Goal: Transaction & Acquisition: Purchase product/service

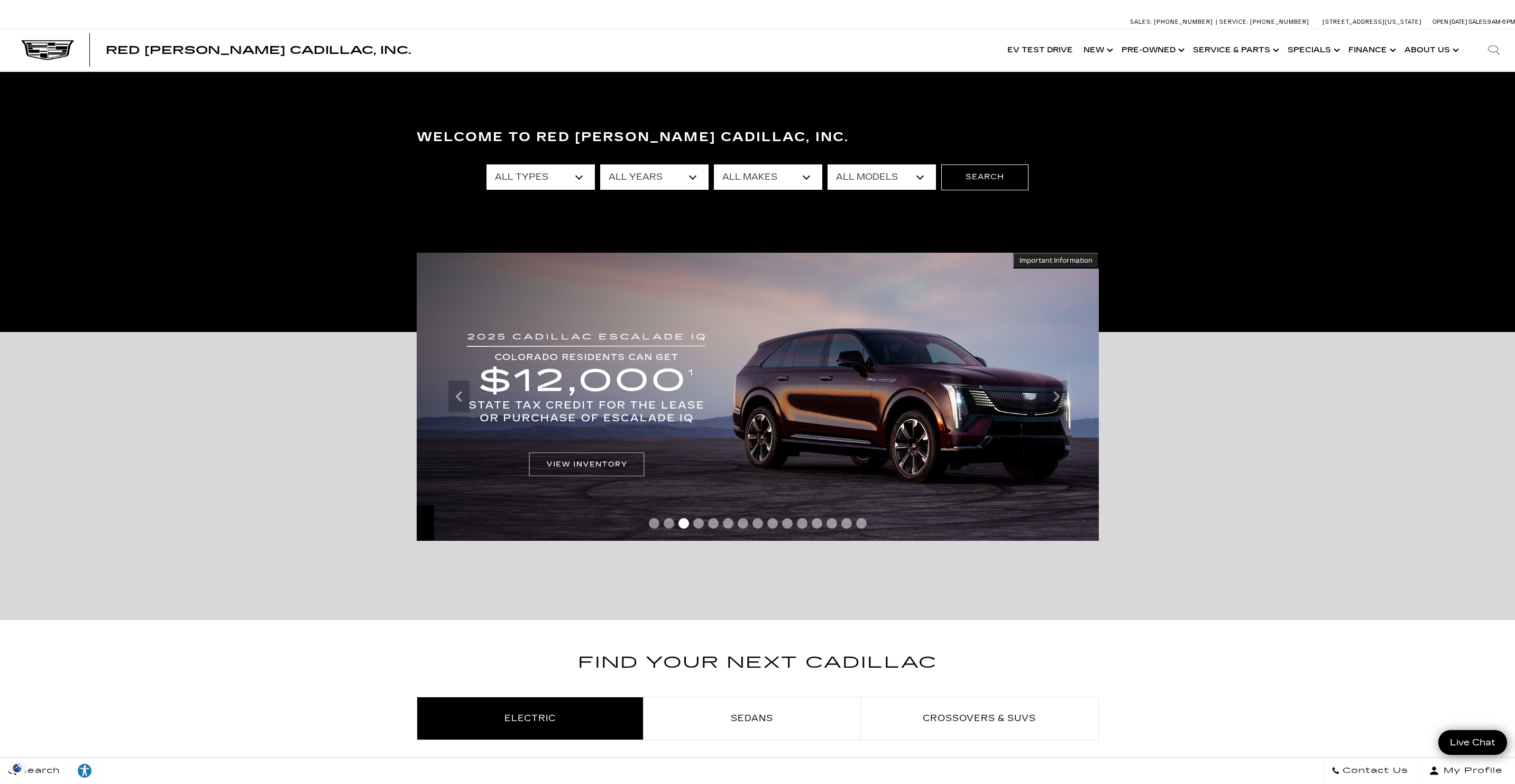
click at [554, 190] on div "All Types New Used Certified Used Demo All Years 2026 2025 2024 2023 2022 2021 …" at bounding box center [757, 177] width 542 height 42
click at [553, 186] on select "All Types New Used Certified Used Demo" at bounding box center [540, 177] width 108 height 25
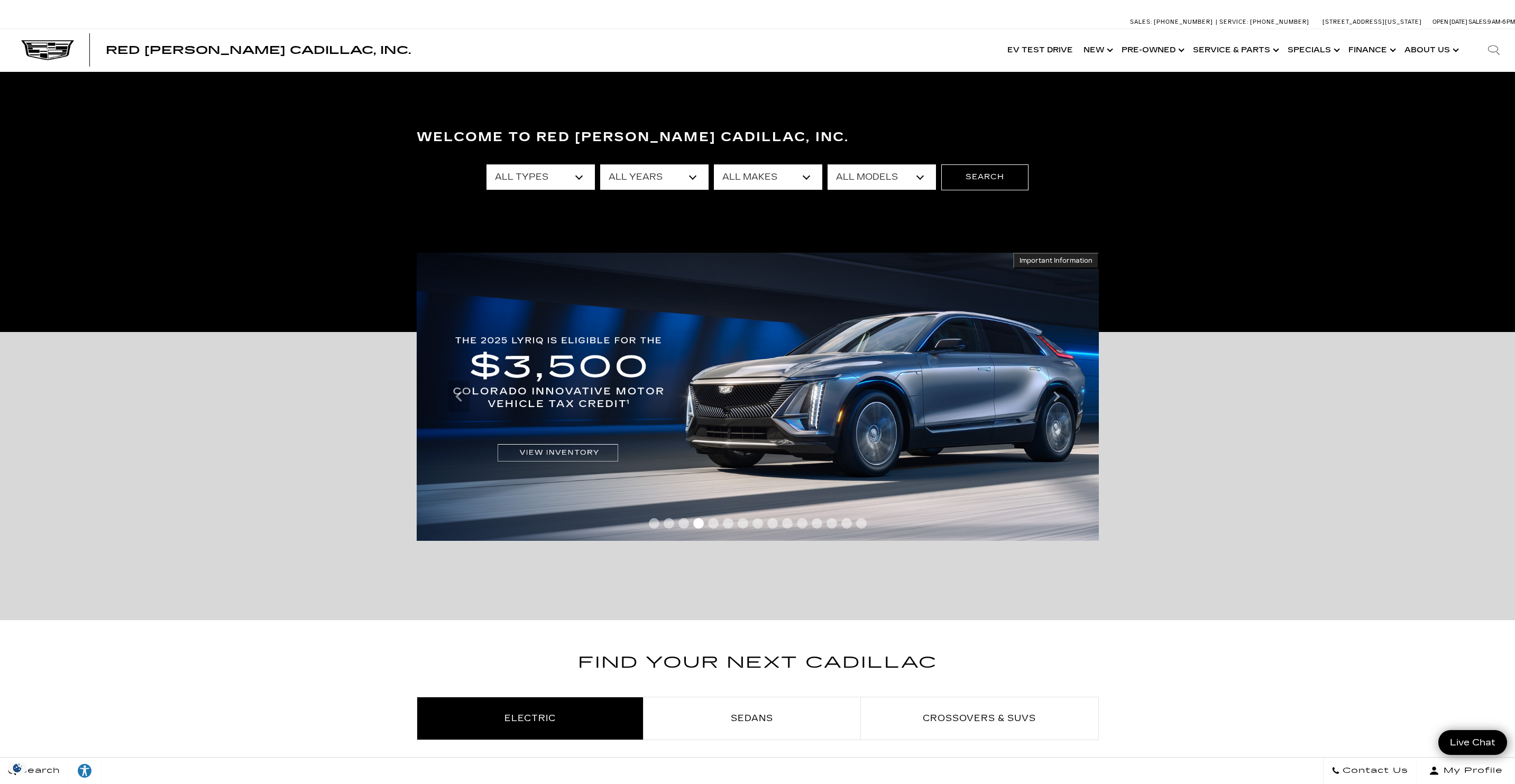
click at [654, 173] on select "All Years 2026 2025 2024 2023 2022 2021 2020 2019 2018 2017 2015 2014 2013" at bounding box center [654, 177] width 108 height 25
select select "2026"
click at [764, 180] on select "All Makes Audi Cadillac Chevrolet Chrysler Ford GMC Lexus Mercedes-Benz Subaru …" at bounding box center [768, 177] width 108 height 25
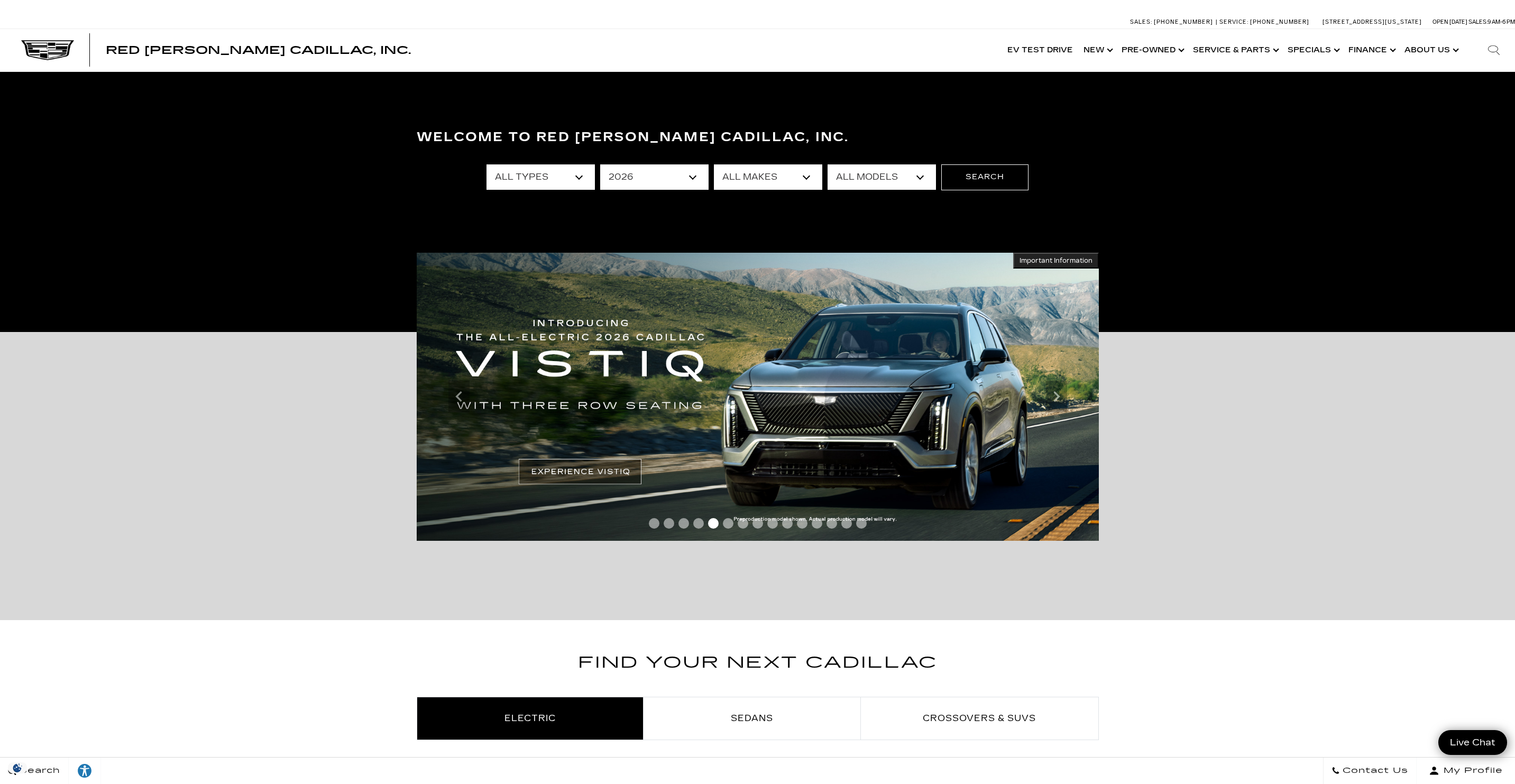
select select "Cadillac"
click at [862, 183] on select "All Models ESCALADE IQ ESCALADE IQL LYRIQ VISTIQ" at bounding box center [881, 177] width 108 height 25
select select "ESCALADE IQ"
click at [987, 186] on button "Search" at bounding box center [984, 177] width 87 height 25
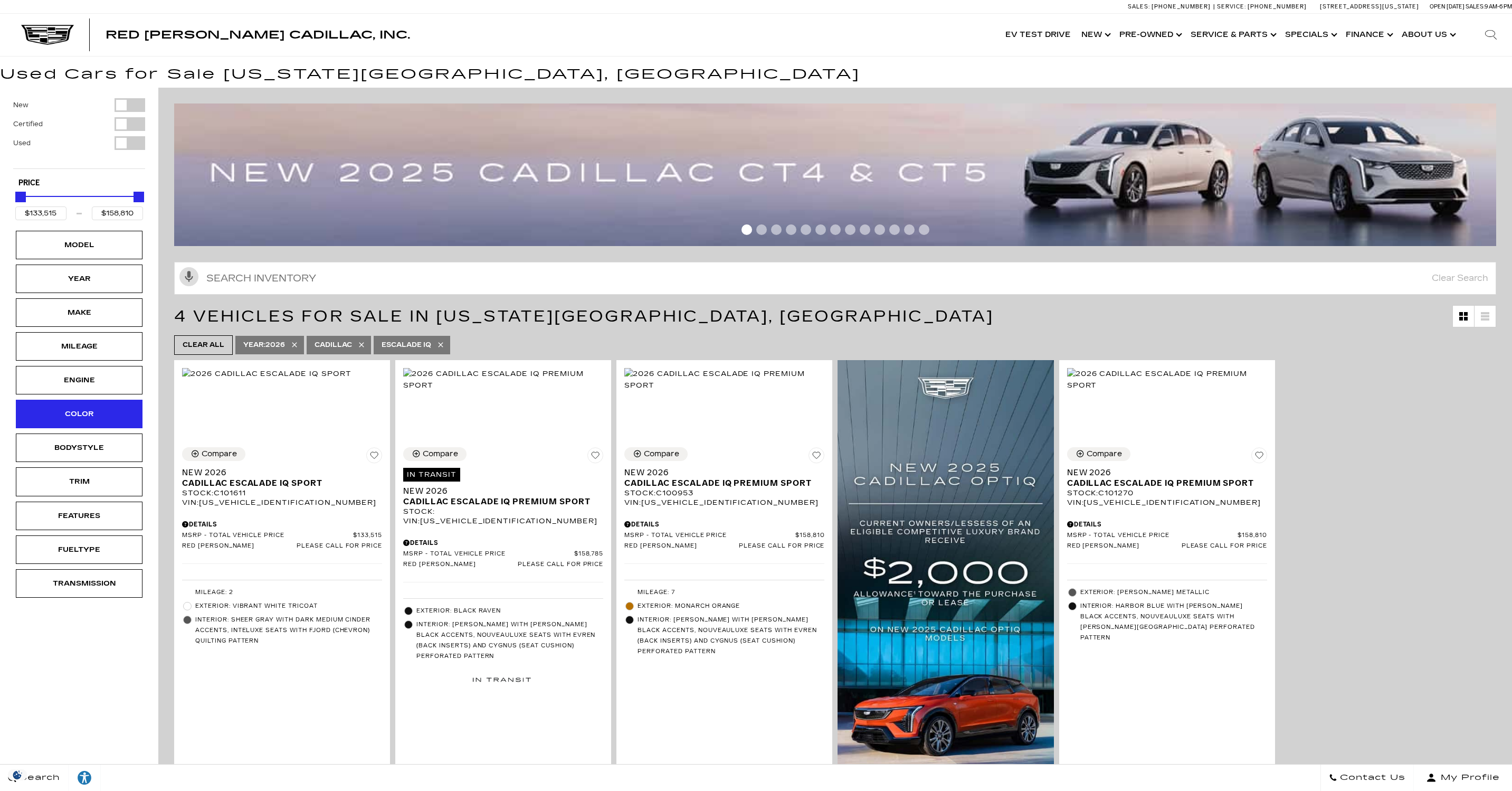
click at [87, 412] on div "Color" at bounding box center [79, 414] width 52 height 12
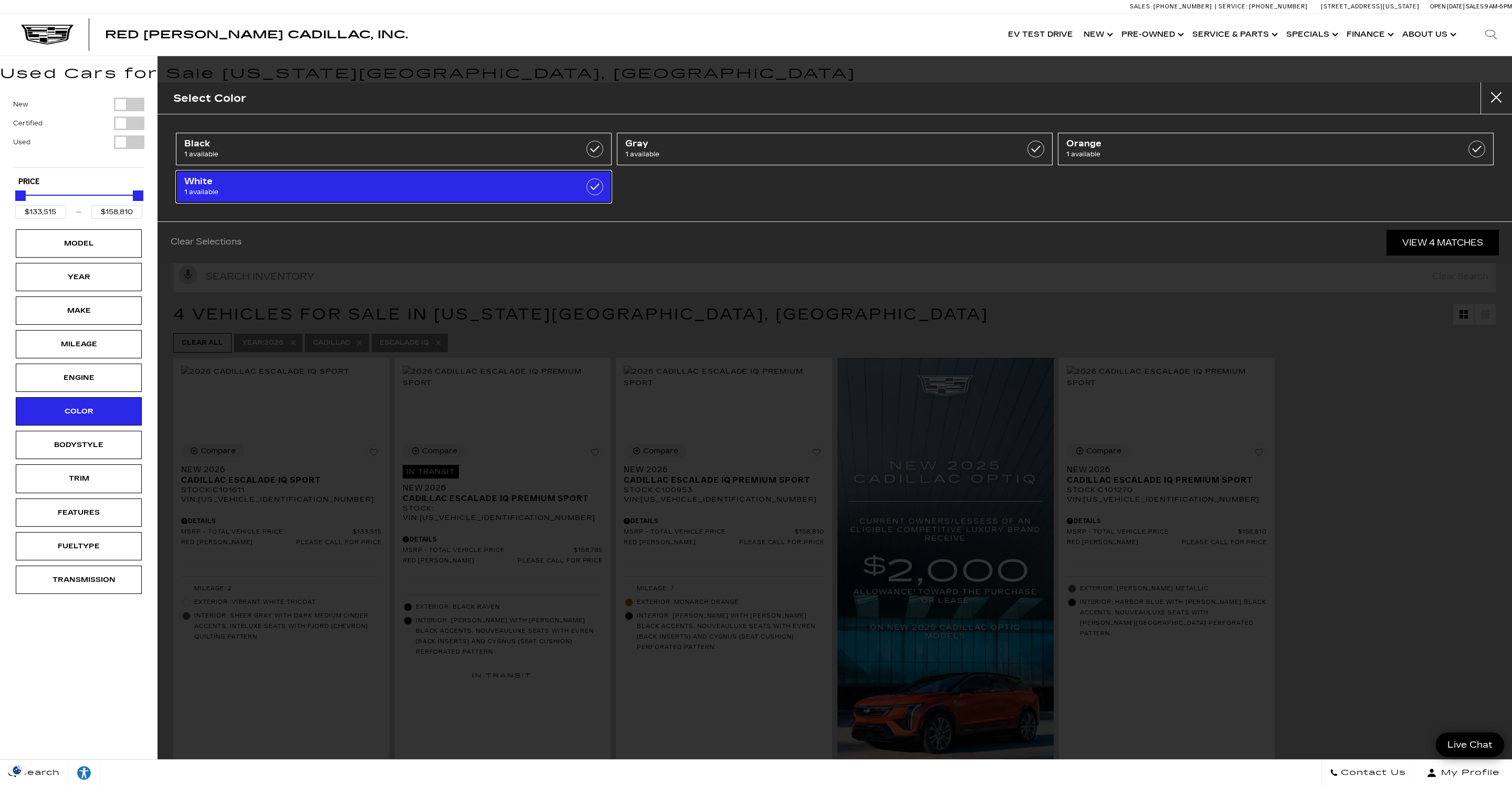
click at [385, 188] on span "1 available" at bounding box center [362, 191] width 356 height 10
type input "$133,515"
checkbox input "true"
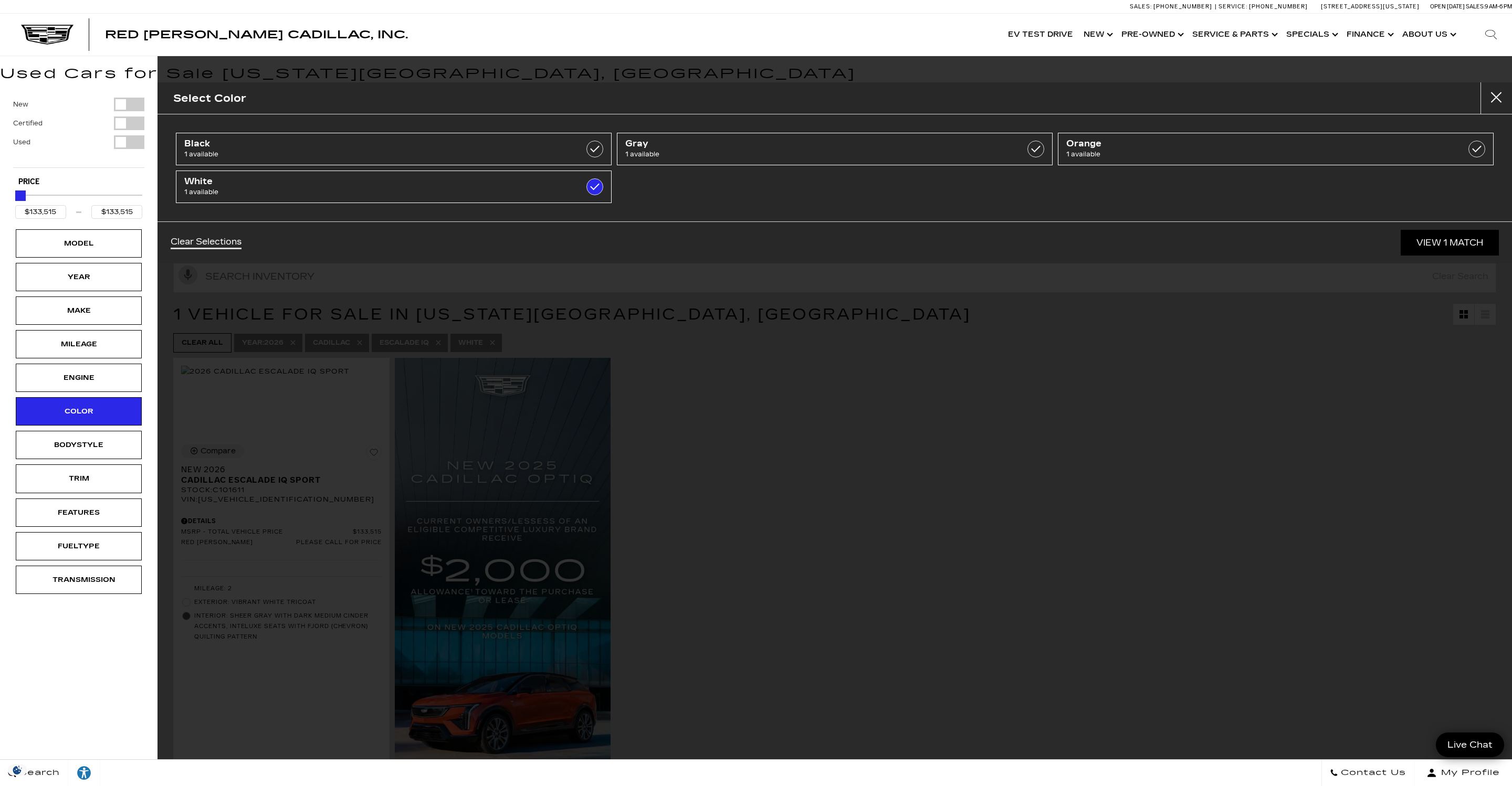
click at [980, 319] on div "Select Color Black 1 available Gray 1 available Orange 1 available White 1 avai…" at bounding box center [835, 393] width 1355 height 786
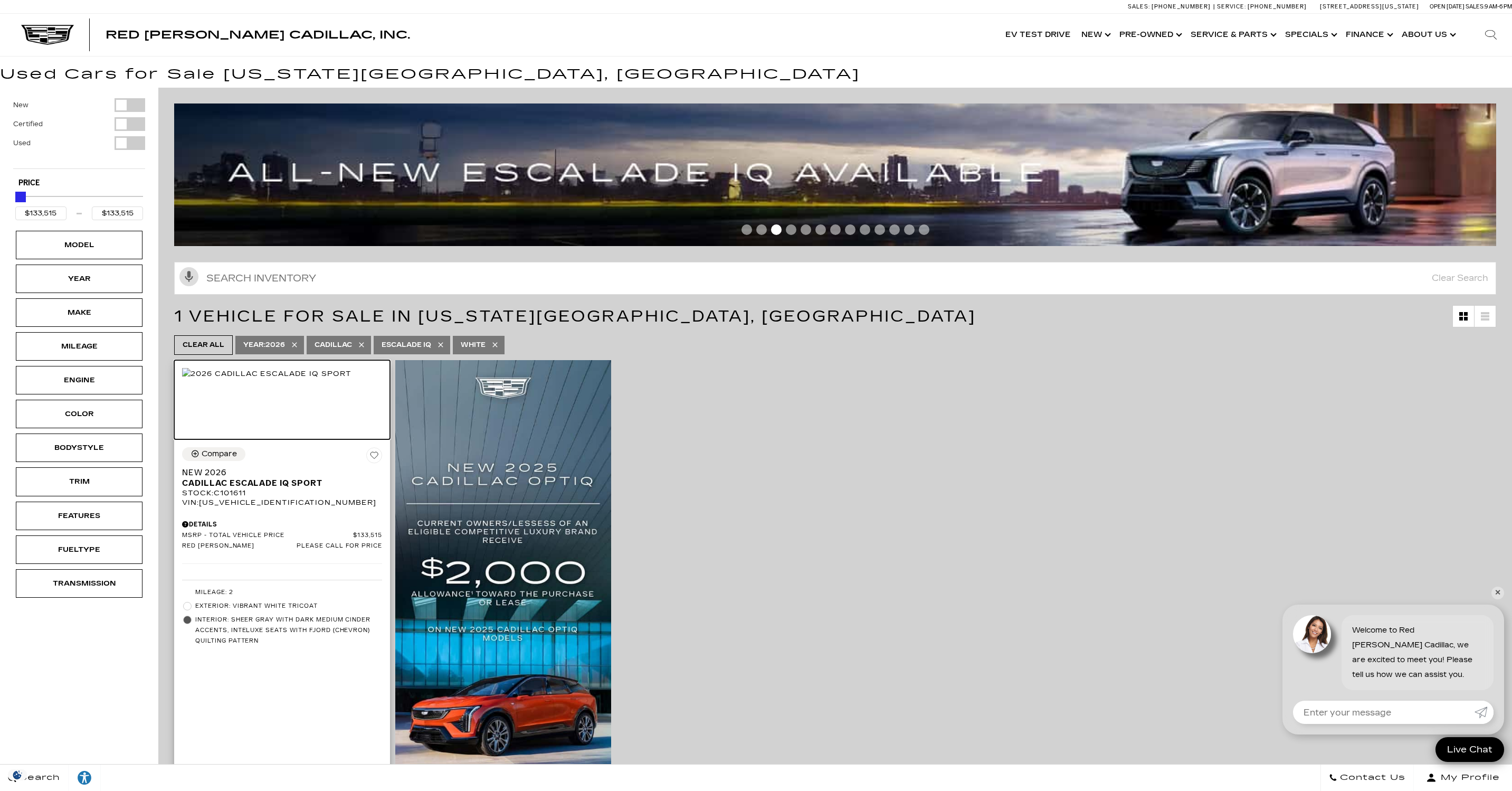
click at [282, 380] on img at bounding box center [266, 373] width 169 height 12
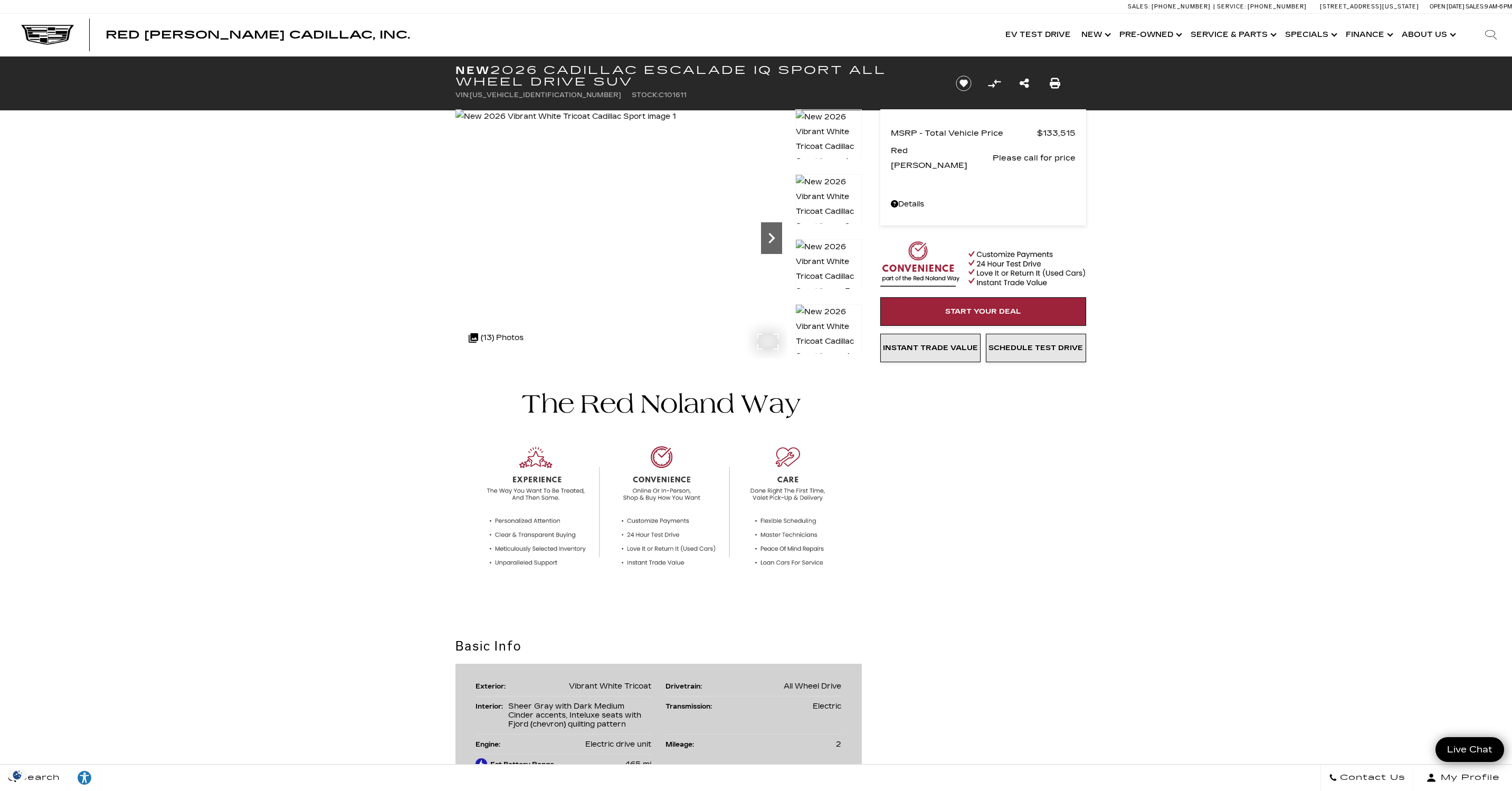
click at [772, 240] on icon "Next" at bounding box center [772, 238] width 6 height 10
click at [772, 239] on icon "Next" at bounding box center [772, 238] width 6 height 10
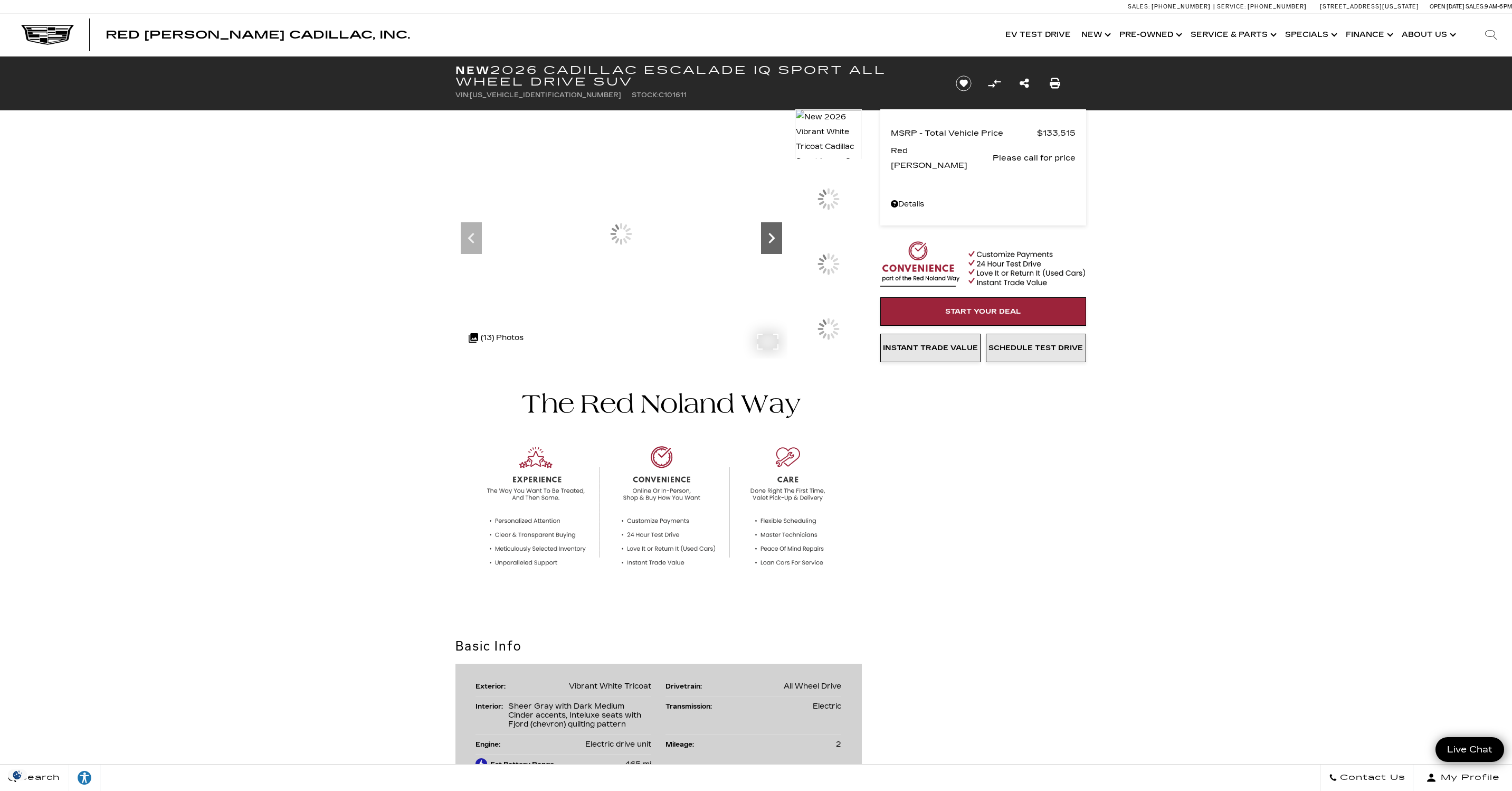
click at [772, 239] on icon "Next" at bounding box center [772, 238] width 6 height 10
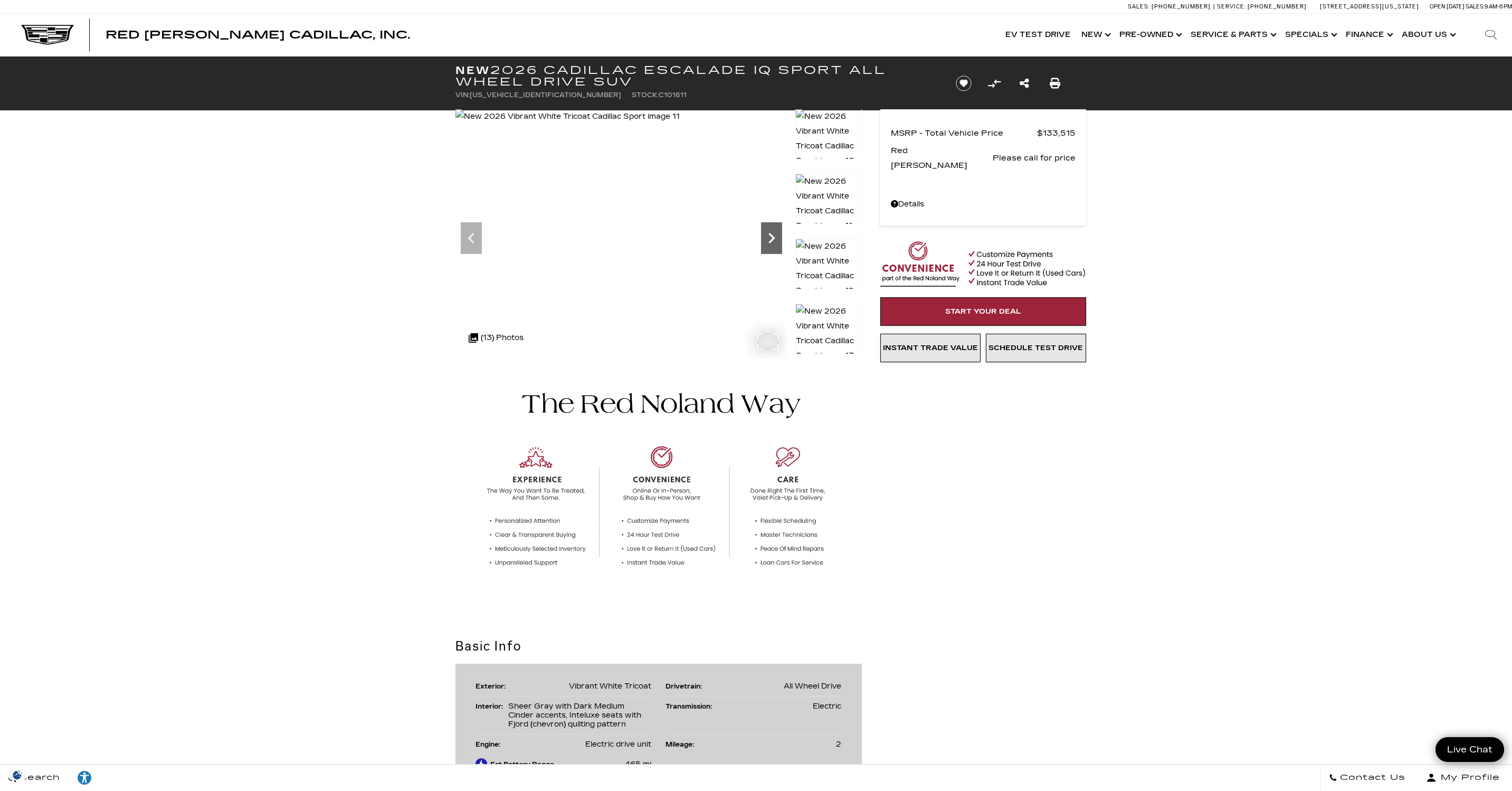
click at [772, 238] on icon "Next" at bounding box center [772, 238] width 21 height 21
click at [830, 319] on img at bounding box center [829, 333] width 67 height 60
click at [834, 247] on img at bounding box center [829, 269] width 67 height 60
click at [834, 199] on img at bounding box center [829, 204] width 67 height 60
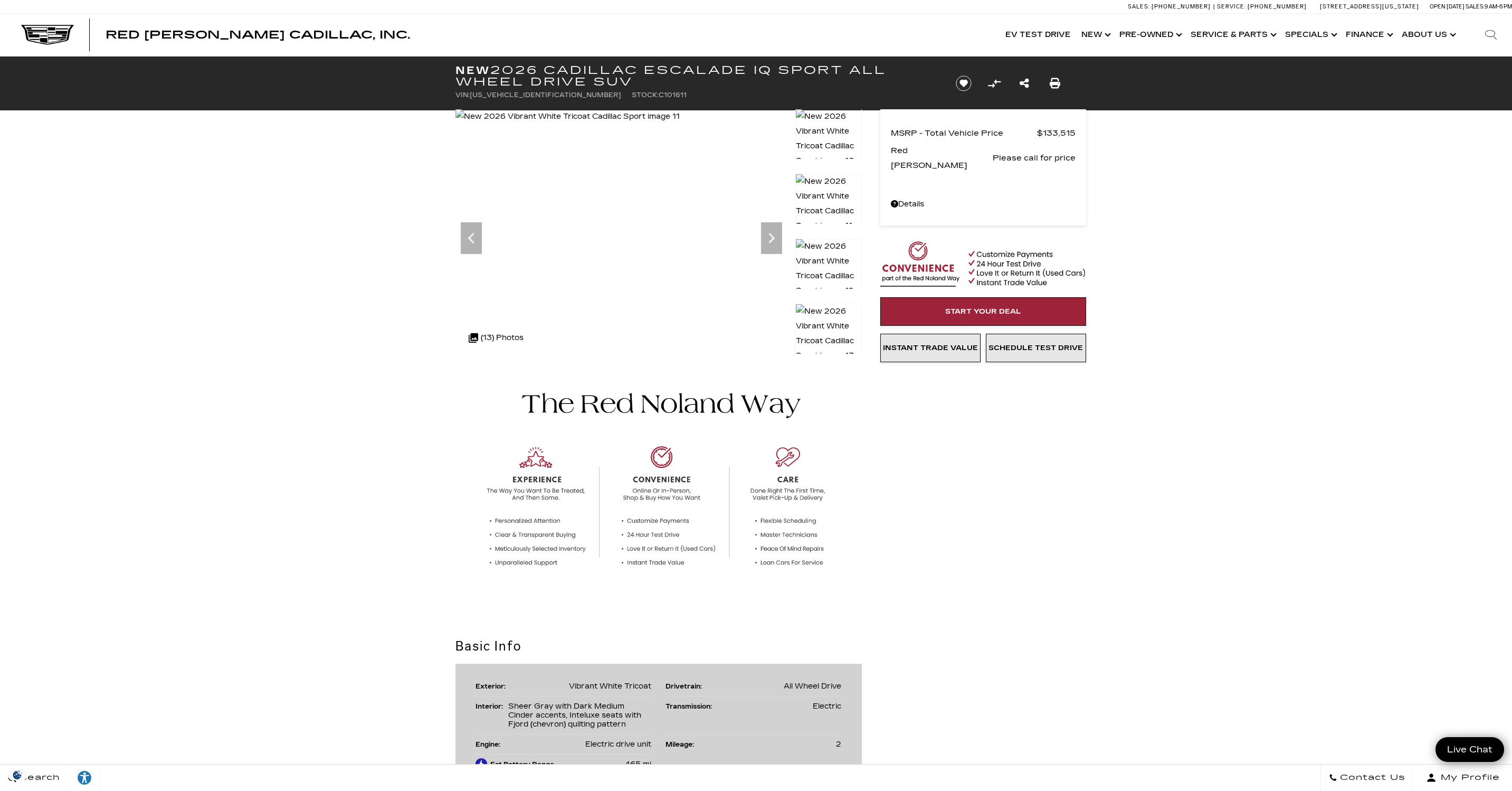
click at [835, 127] on img at bounding box center [829, 139] width 67 height 60
click at [838, 189] on img at bounding box center [829, 204] width 67 height 60
click at [832, 247] on img at bounding box center [829, 269] width 67 height 60
click at [827, 314] on img at bounding box center [829, 333] width 67 height 60
click at [474, 239] on icon "Previous" at bounding box center [471, 238] width 21 height 21
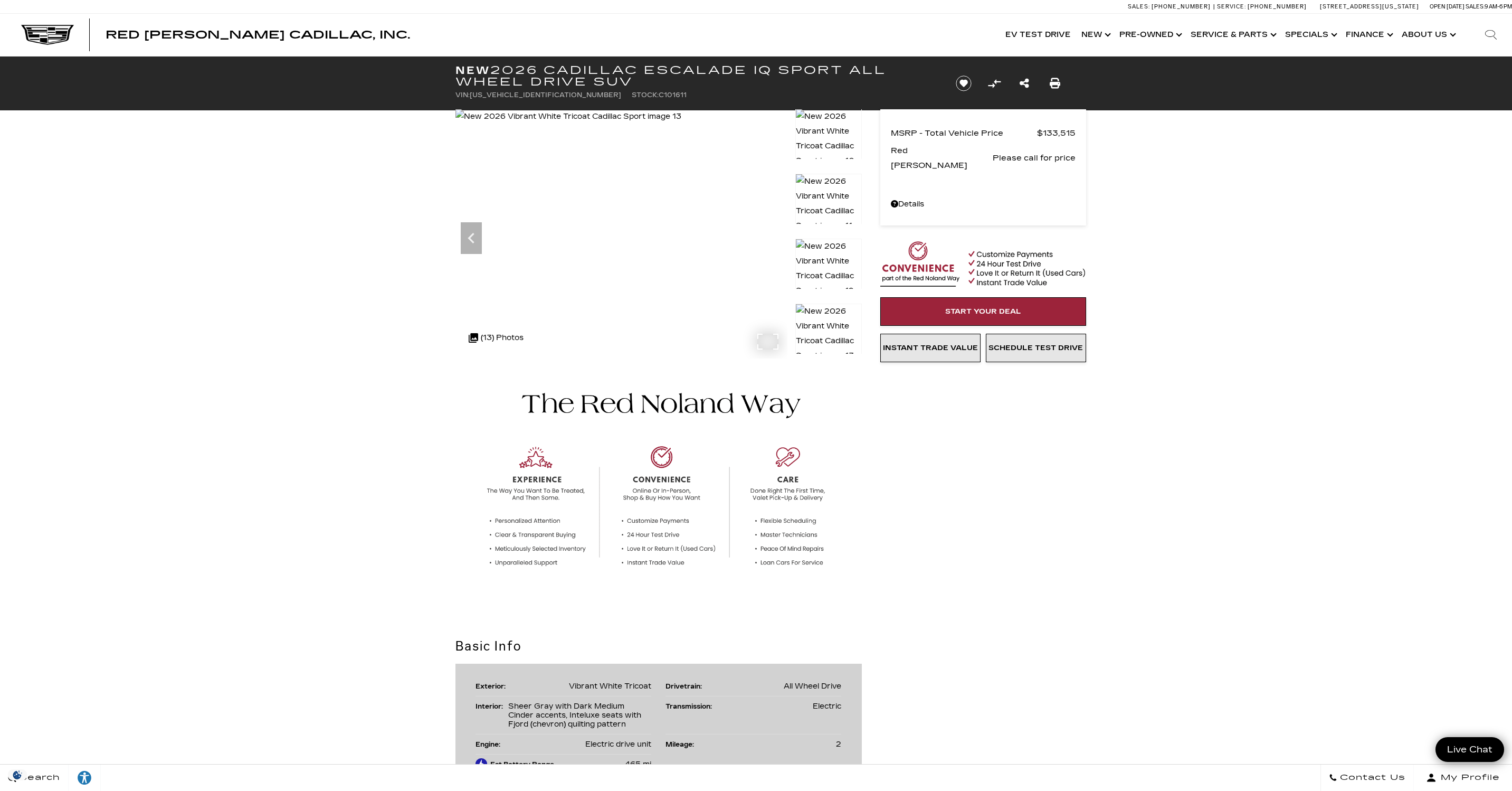
click at [484, 340] on div ".cls-1, .cls-3 { fill: #c50033; } .cls-1 { clip-rule: evenodd; } .cls-2 { clip-…" at bounding box center [496, 338] width 65 height 25
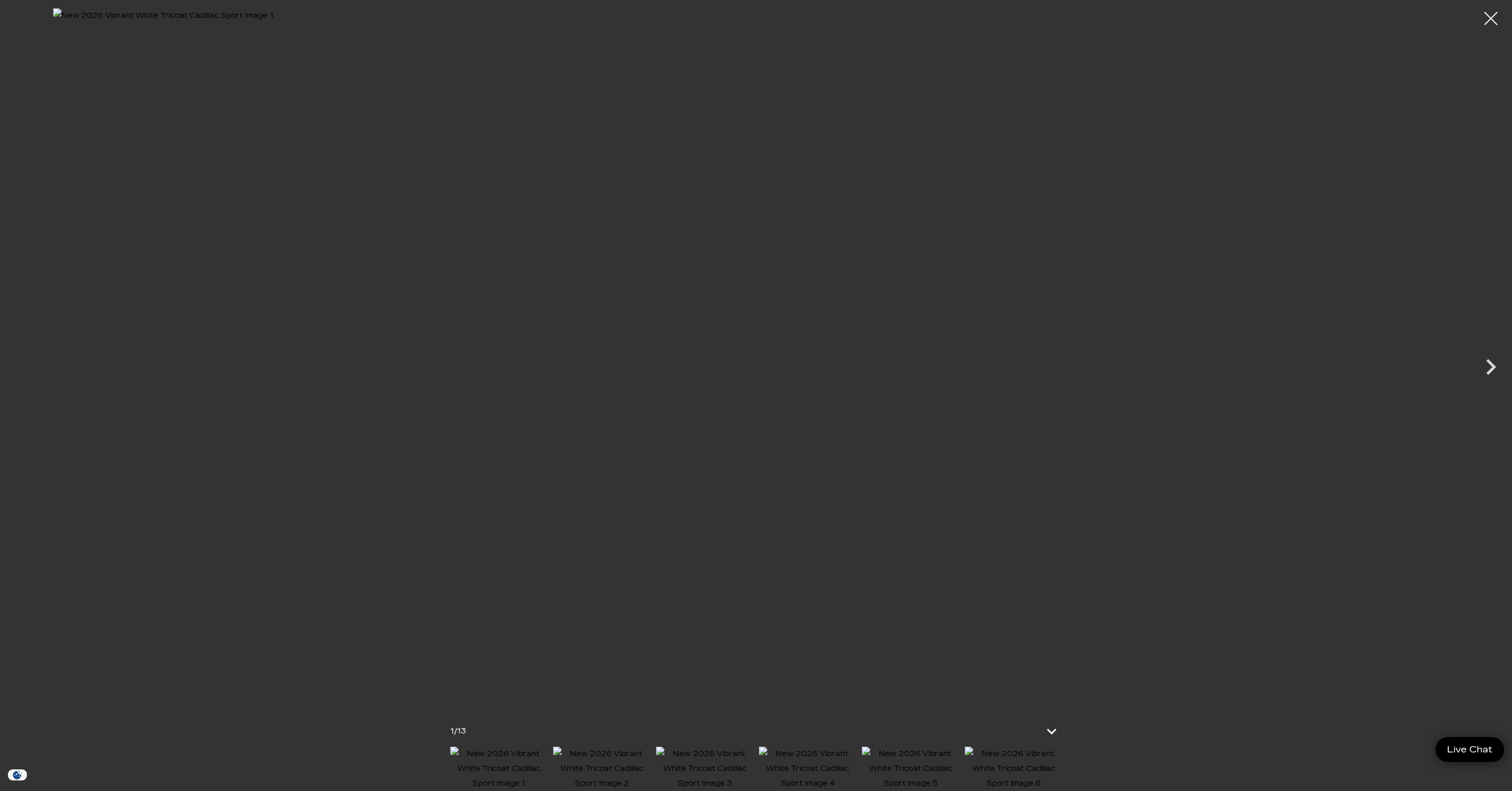
click at [1004, 766] on img at bounding box center [1013, 769] width 98 height 45
click at [1490, 13] on div at bounding box center [1491, 18] width 28 height 28
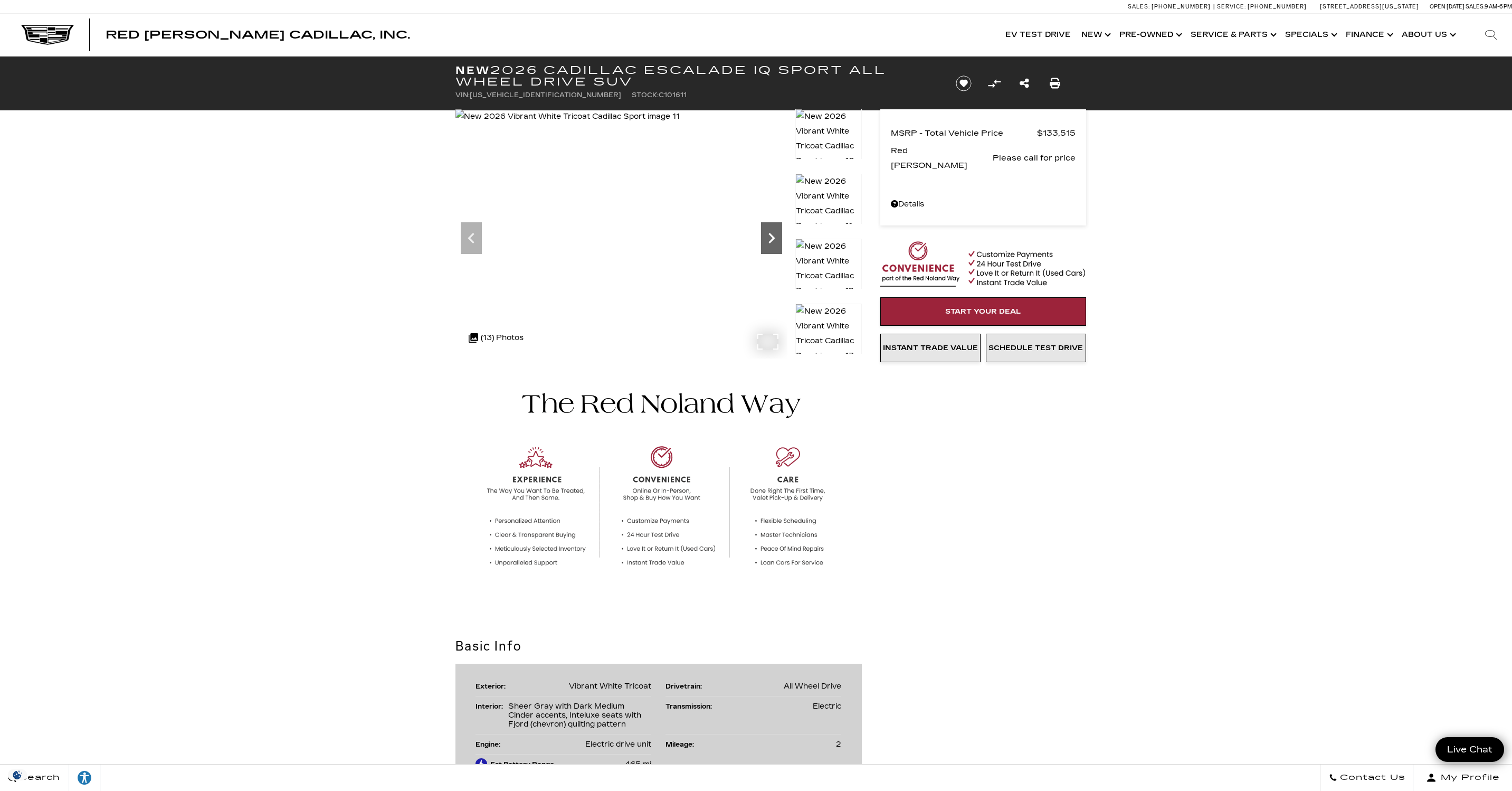
click at [773, 240] on icon "Next" at bounding box center [772, 238] width 21 height 21
click at [773, 238] on icon "Next" at bounding box center [772, 238] width 6 height 10
click at [826, 131] on img at bounding box center [829, 139] width 67 height 60
click at [513, 124] on img at bounding box center [569, 116] width 227 height 15
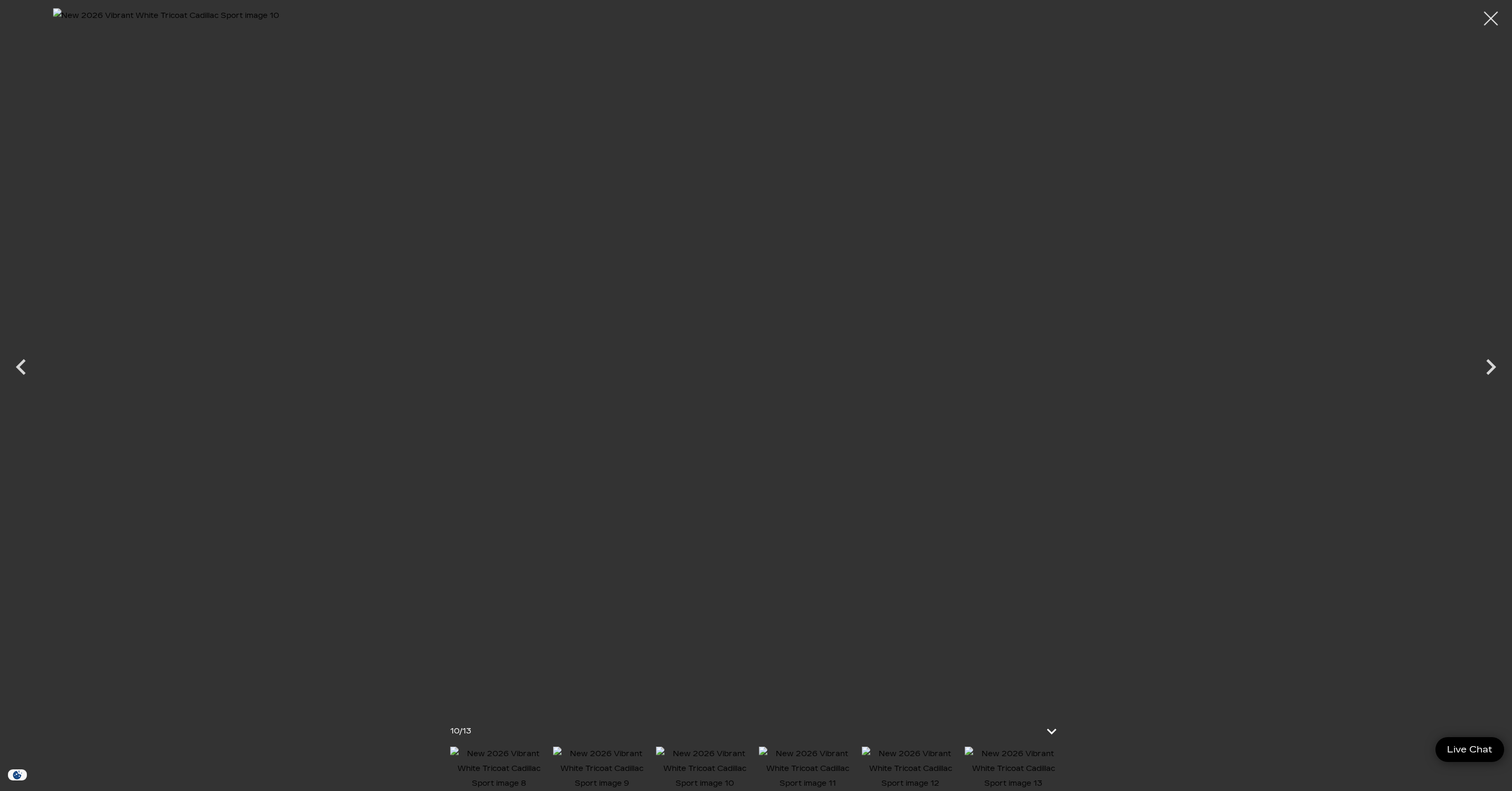
click at [1491, 21] on div at bounding box center [1491, 18] width 28 height 28
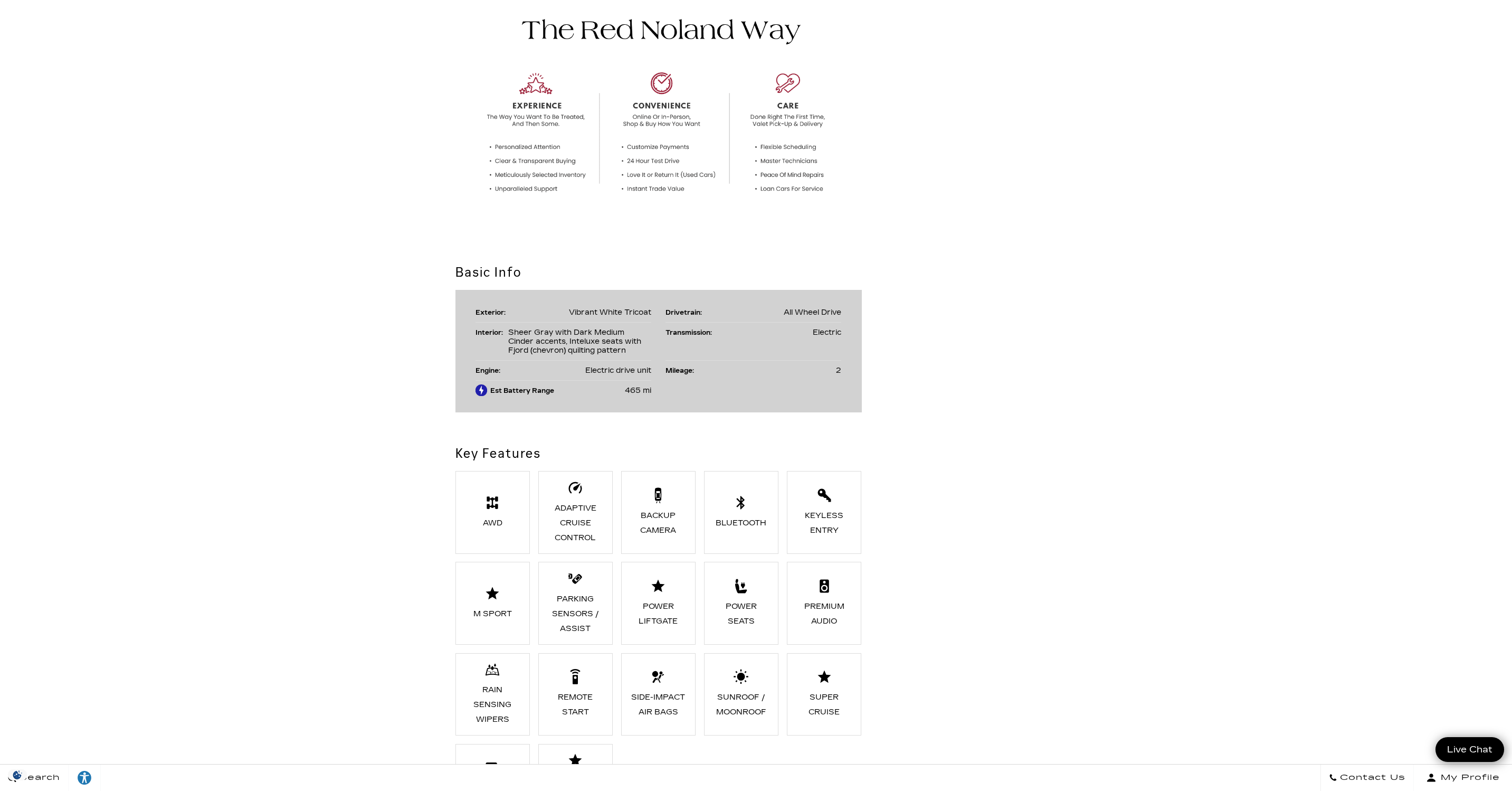
scroll to position [662, 0]
